Goal: Answer question/provide support

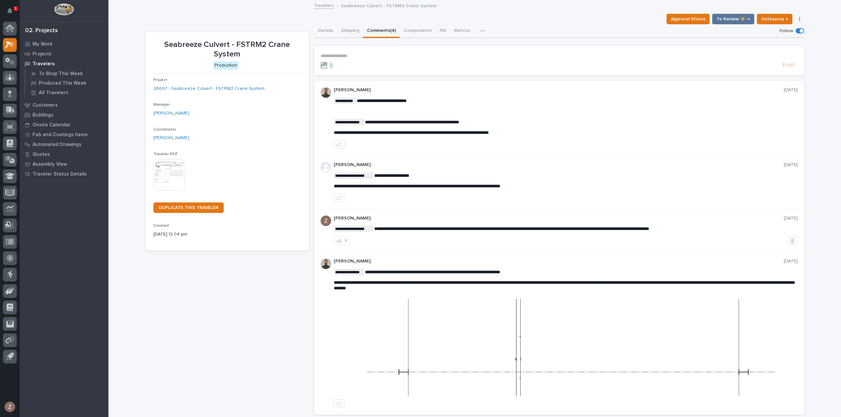
click at [339, 56] on p "**********" at bounding box center [559, 56] width 477 height 6
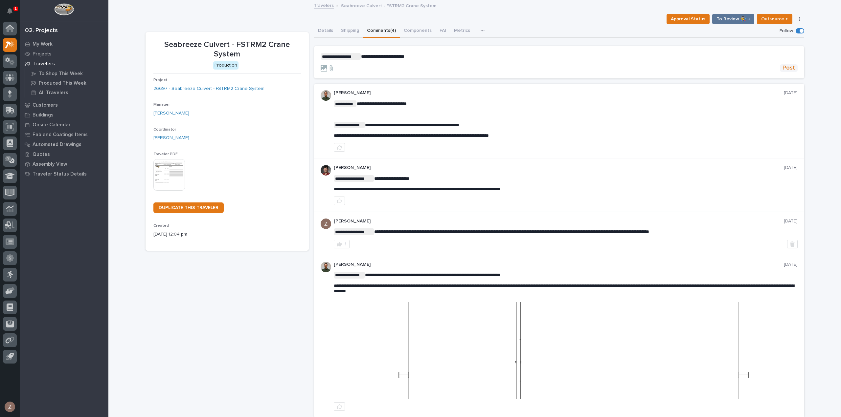
click at [786, 68] on span "Post" at bounding box center [788, 68] width 12 height 8
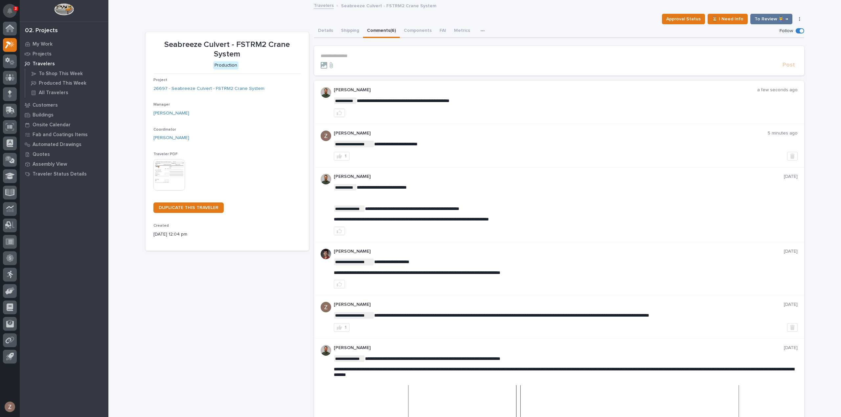
click at [12, 13] on icon "Notifications" at bounding box center [9, 11] width 5 height 6
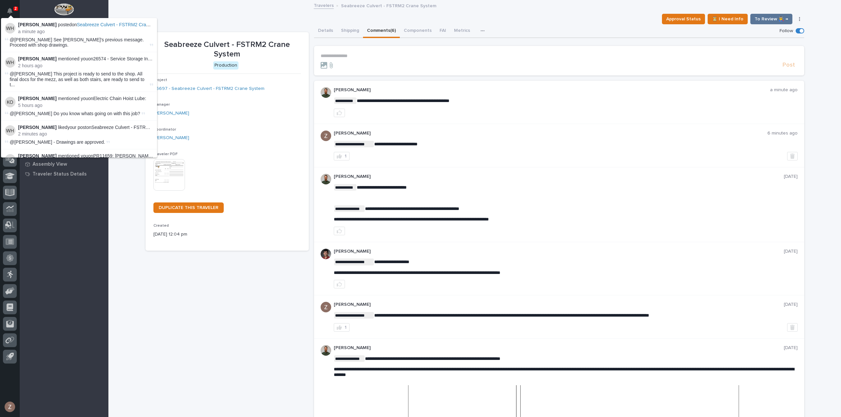
click at [191, 18] on div "Approval Status ⏳ I Need Info To Review 👨‍🏭 → Hold Cancel Change Traveler Type …" at bounding box center [475, 19] width 659 height 11
